Goal: Task Accomplishment & Management: Complete application form

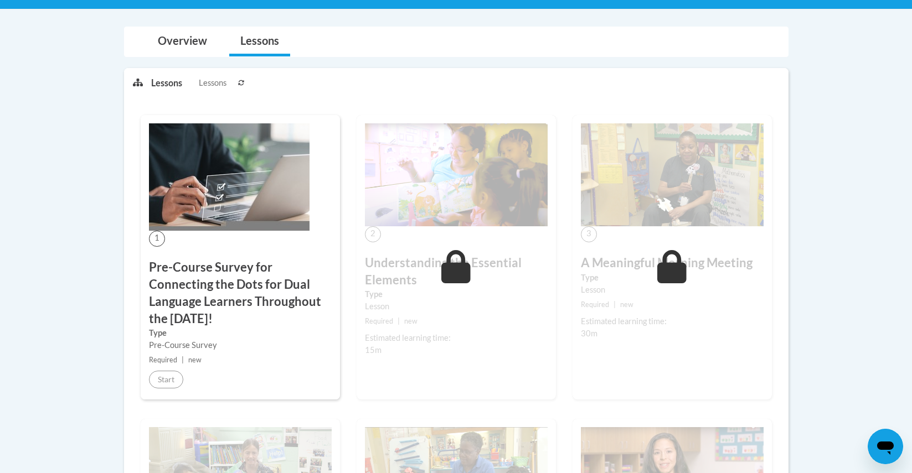
scroll to position [247, 0]
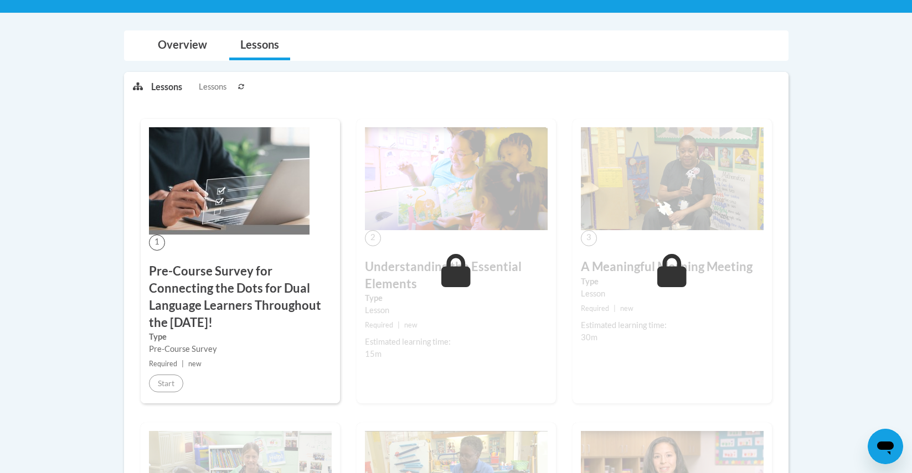
click at [220, 312] on h3 "Pre-Course Survey for Connecting the Dots for Dual Language Learners Throughout…" at bounding box center [240, 297] width 183 height 68
click at [216, 290] on h3 "Pre-Course Survey for Connecting the Dots for Dual Language Learners Throughout…" at bounding box center [240, 297] width 183 height 68
click at [161, 89] on p "Lessons" at bounding box center [166, 87] width 31 height 12
click at [168, 88] on p "Lessons" at bounding box center [166, 87] width 31 height 12
click at [173, 48] on link "Overview" at bounding box center [182, 45] width 71 height 29
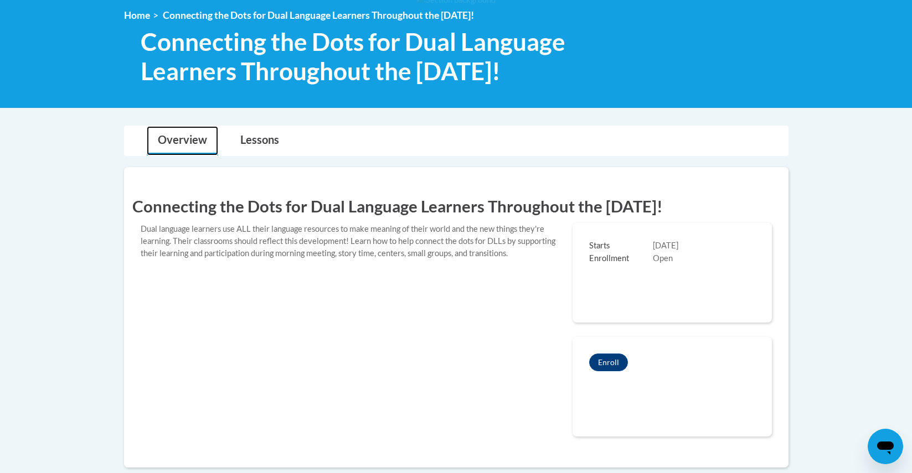
scroll to position [38, 0]
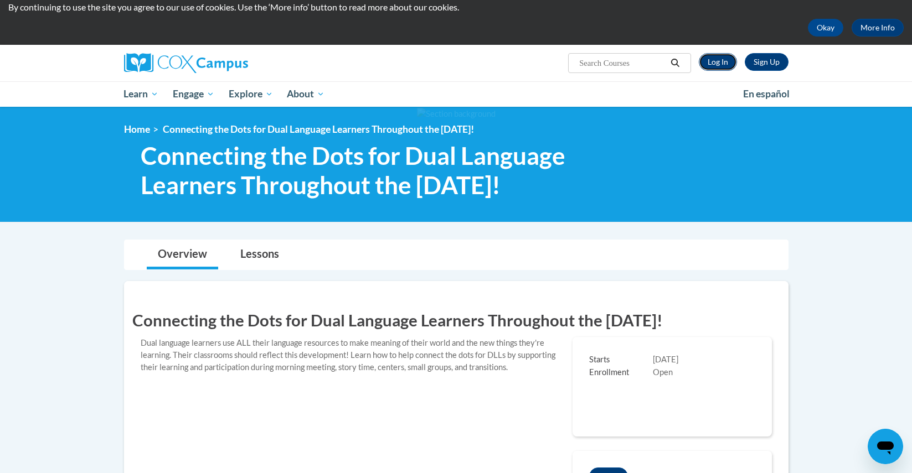
click at [723, 63] on link "Log In" at bounding box center [718, 62] width 38 height 18
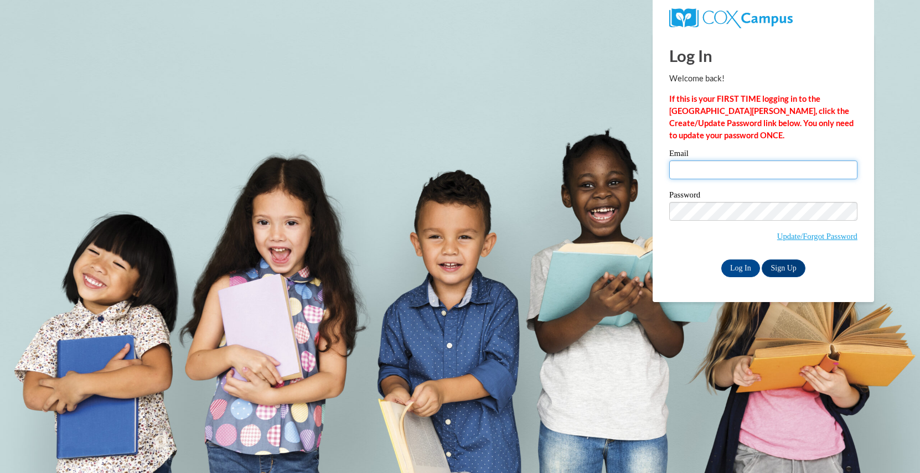
click at [718, 172] on input "Email" at bounding box center [763, 170] width 188 height 19
